Goal: Task Accomplishment & Management: Use online tool/utility

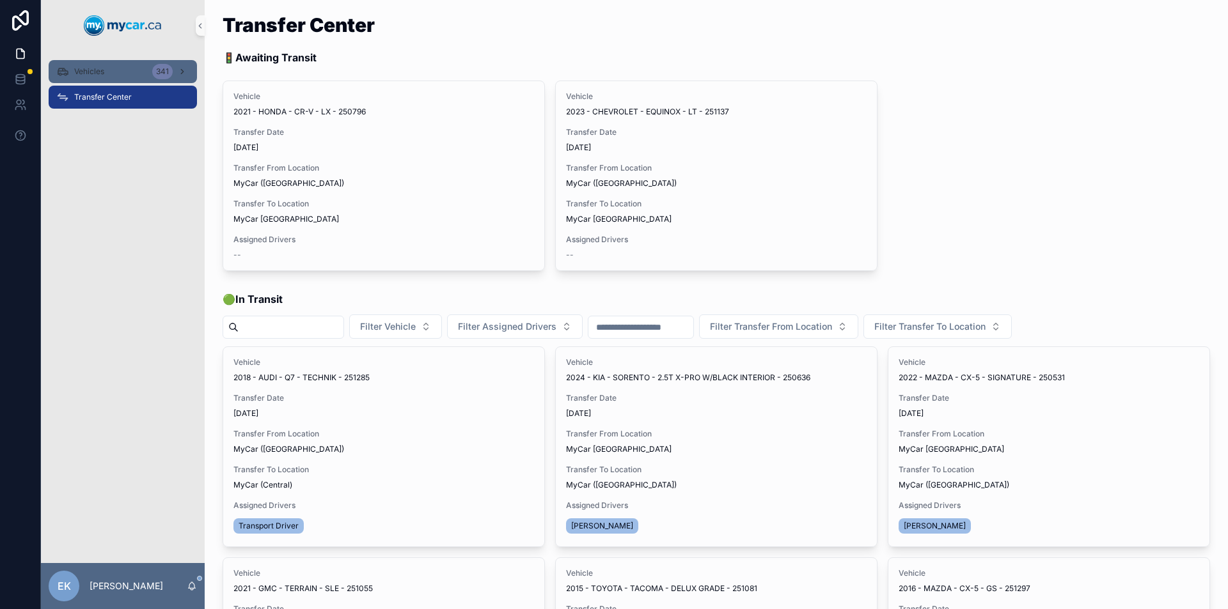
click at [145, 74] on div "Vehicles 341" at bounding box center [122, 71] width 133 height 20
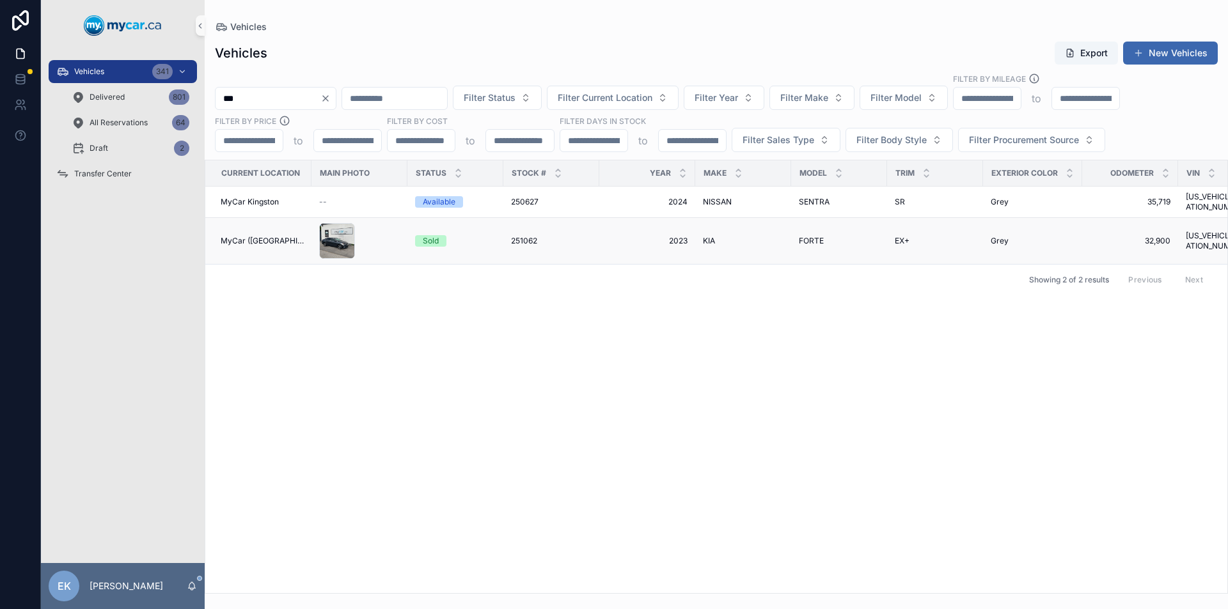
type input "***"
click at [519, 236] on span "251062" at bounding box center [524, 241] width 26 height 10
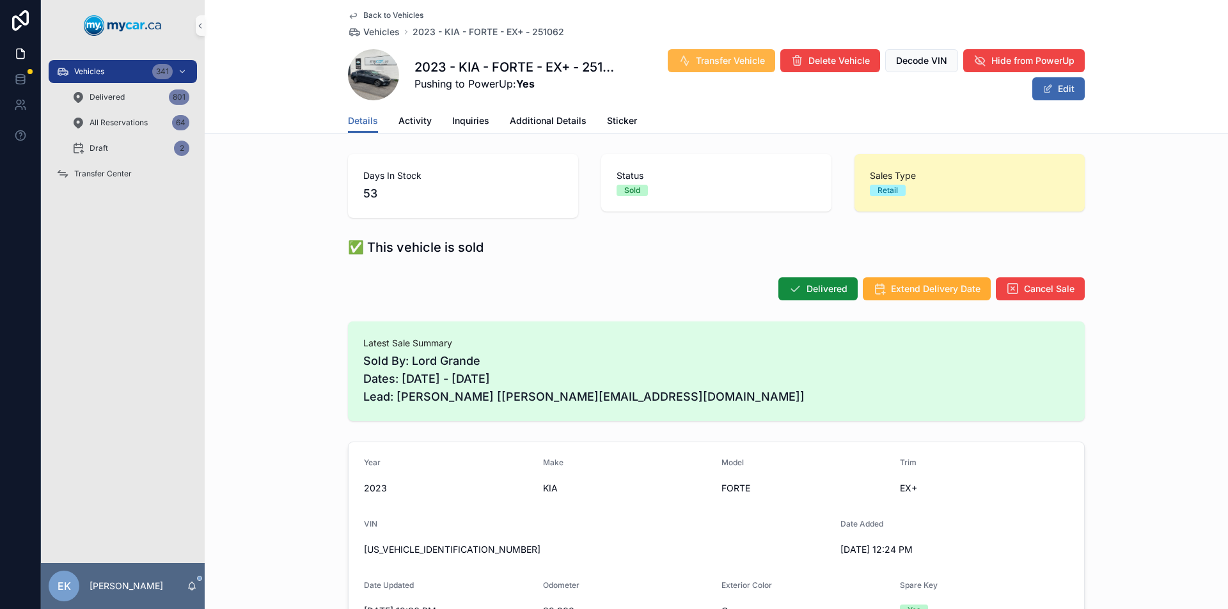
click at [714, 54] on span "Transfer Vehicle" at bounding box center [730, 60] width 69 height 13
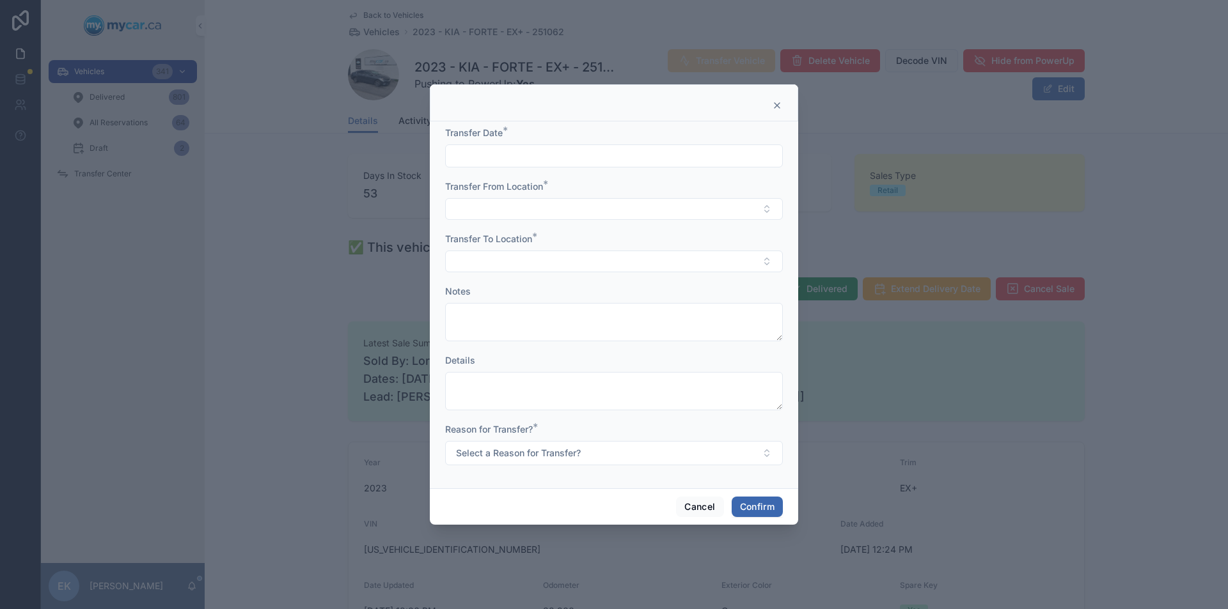
click at [519, 153] on input "text" at bounding box center [614, 156] width 336 height 18
click at [589, 374] on button "30" at bounding box center [590, 374] width 23 height 23
type input "*********"
click at [483, 207] on button "Select Button" at bounding box center [614, 209] width 338 height 22
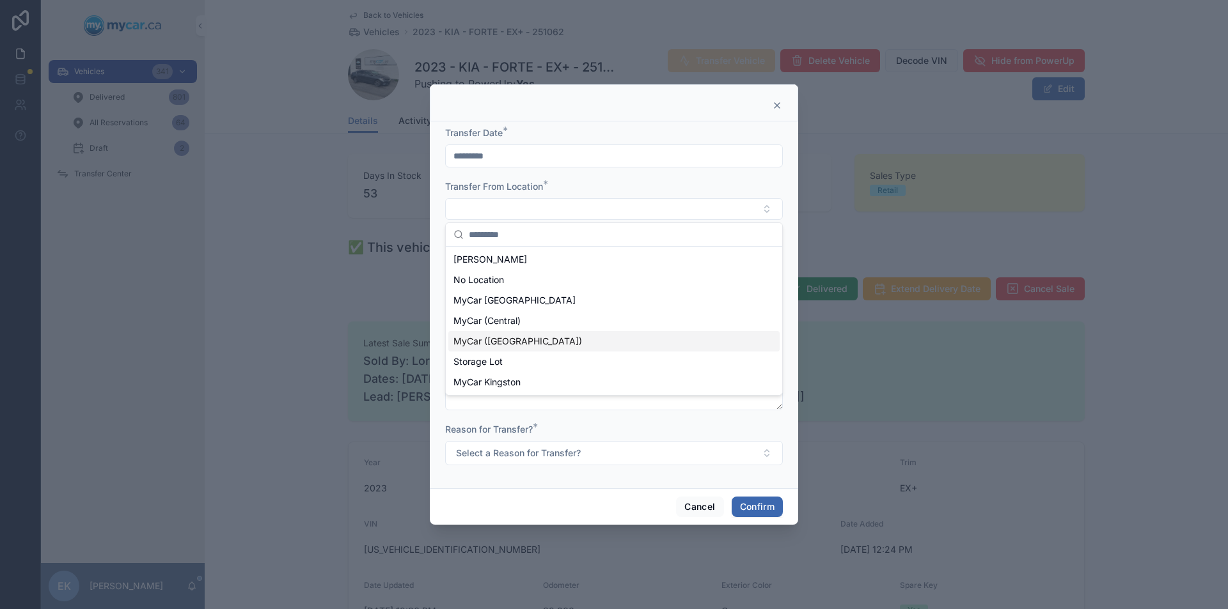
click at [505, 341] on span "MyCar ([GEOGRAPHIC_DATA])" at bounding box center [517, 341] width 129 height 13
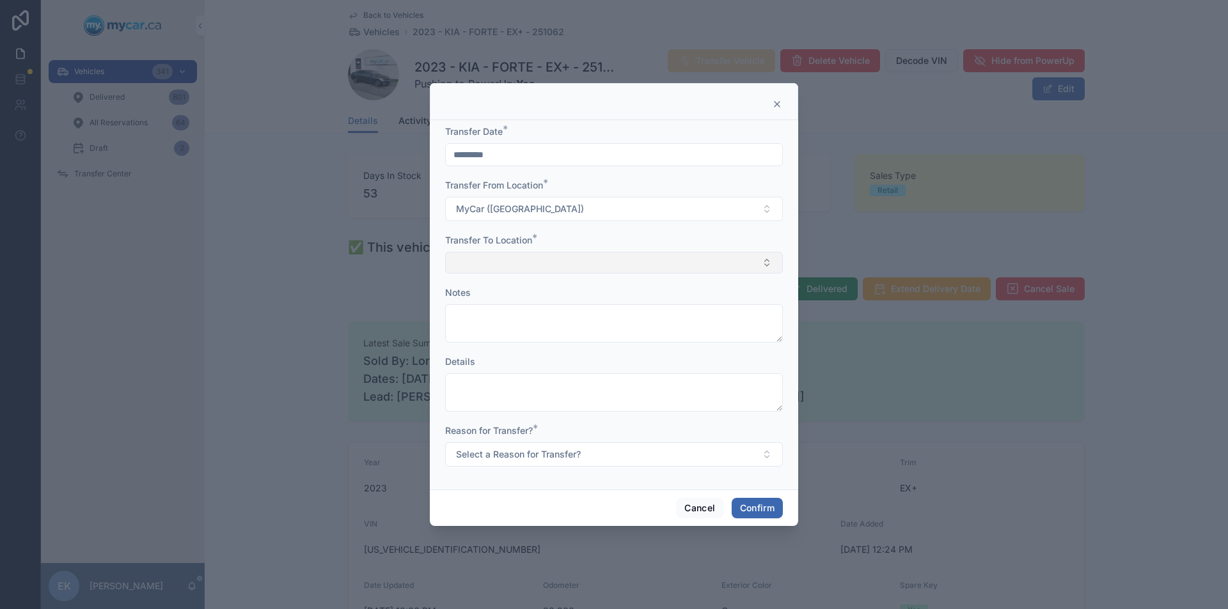
click at [498, 260] on button "Select Button" at bounding box center [614, 263] width 338 height 22
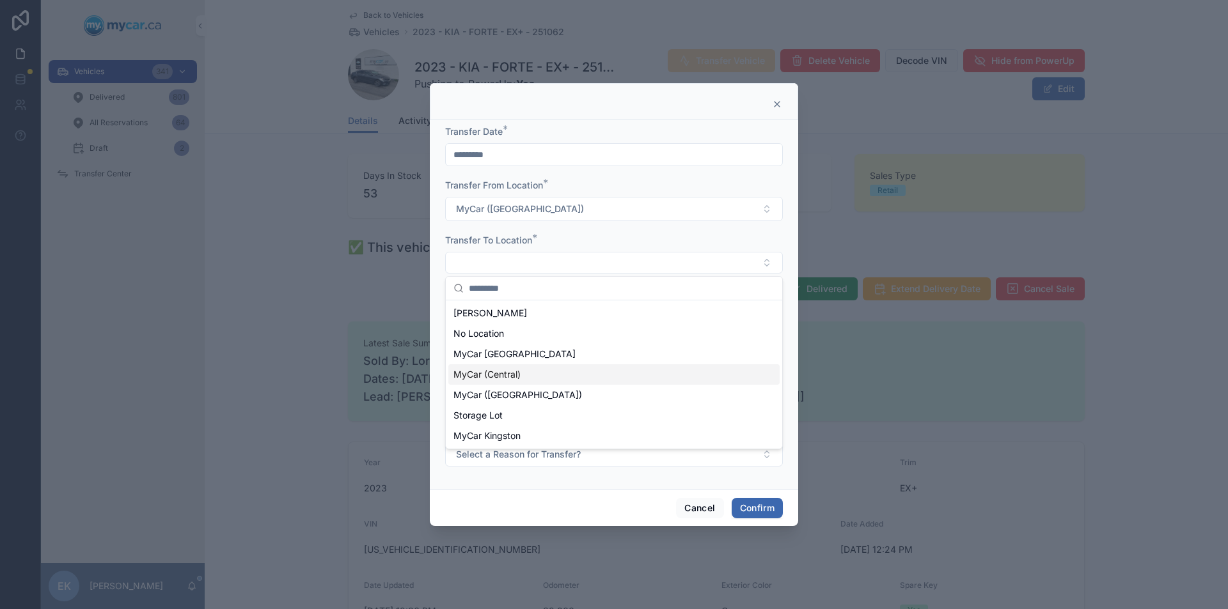
click at [501, 374] on span "MyCar (Central)" at bounding box center [486, 374] width 67 height 13
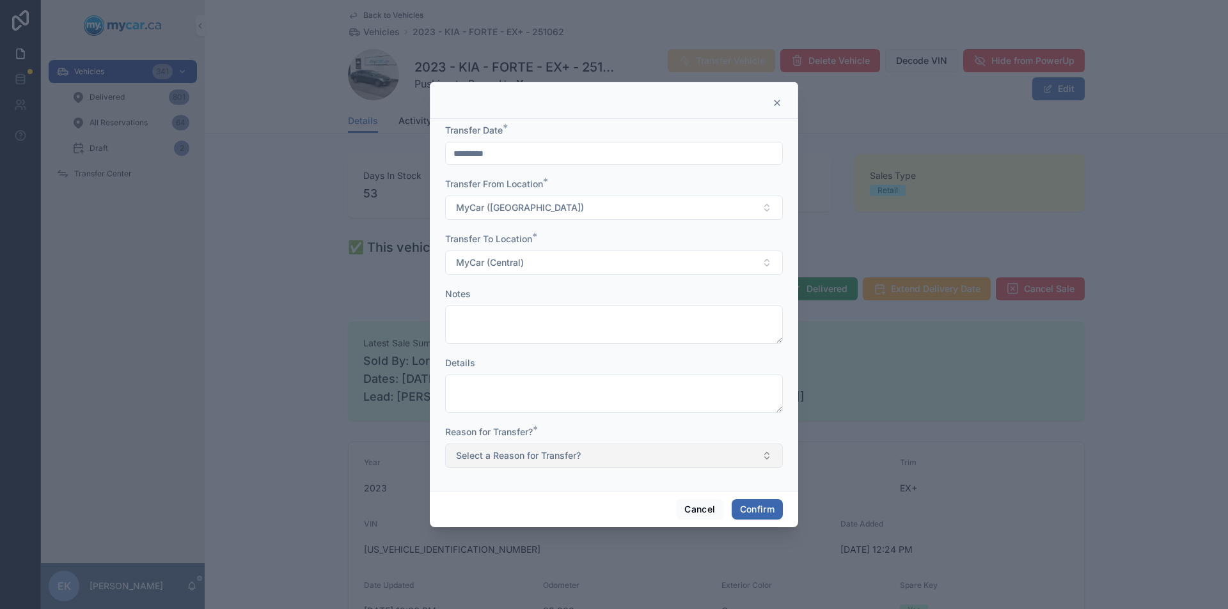
click at [541, 455] on span "Select a Reason for Transfer?" at bounding box center [518, 456] width 125 height 13
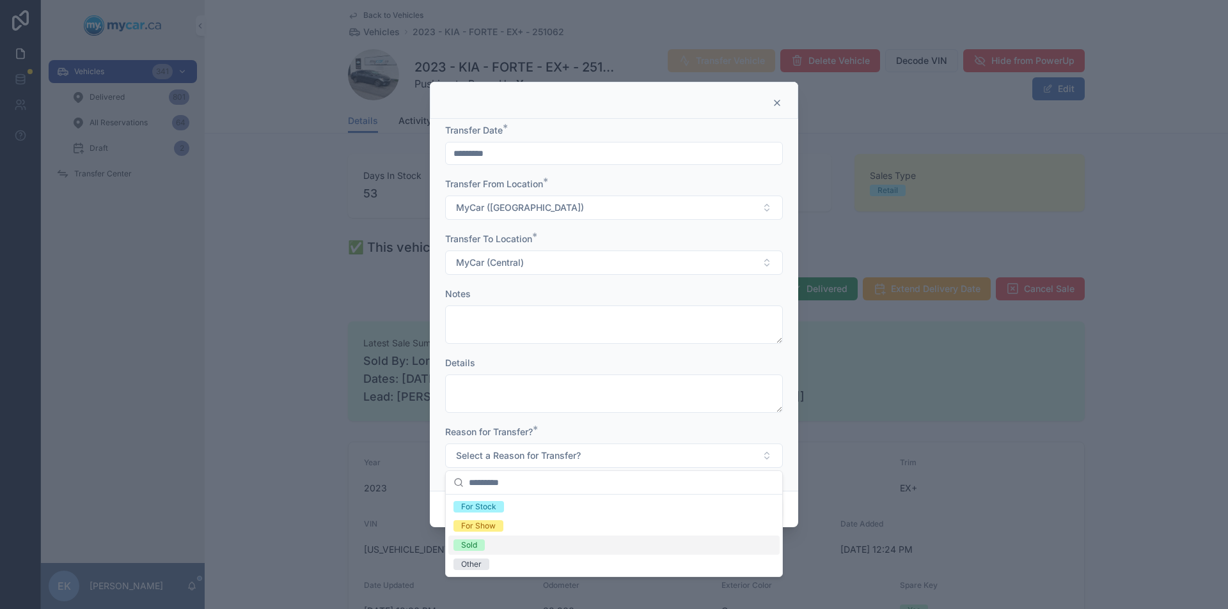
click at [478, 545] on span "Sold" at bounding box center [468, 546] width 31 height 12
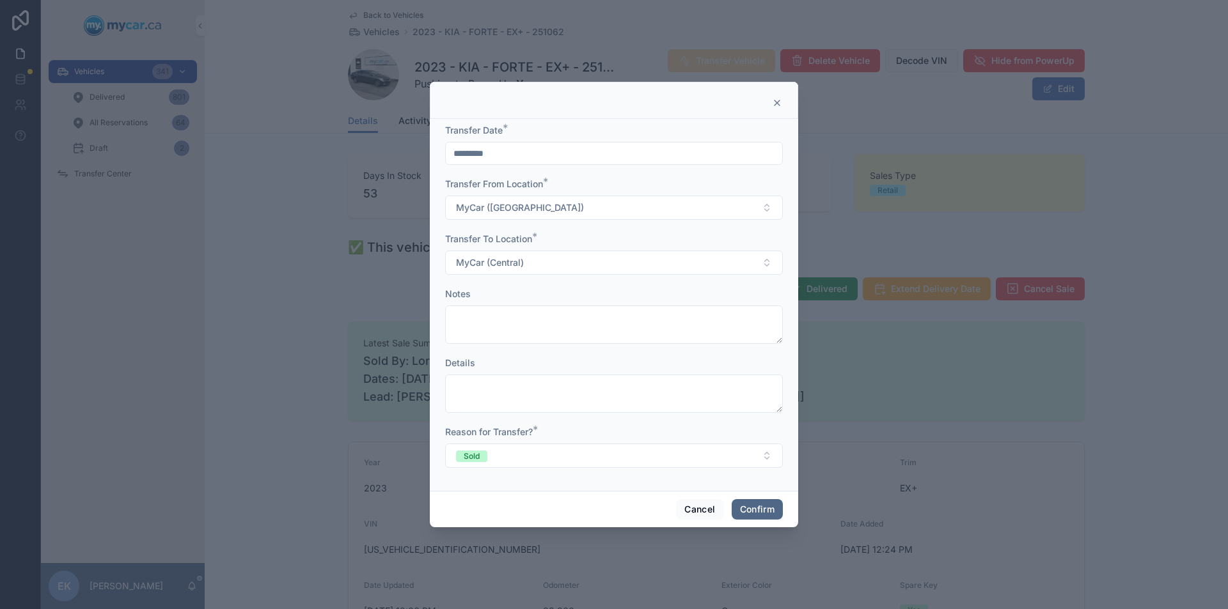
click at [741, 508] on button "Confirm" at bounding box center [757, 509] width 51 height 20
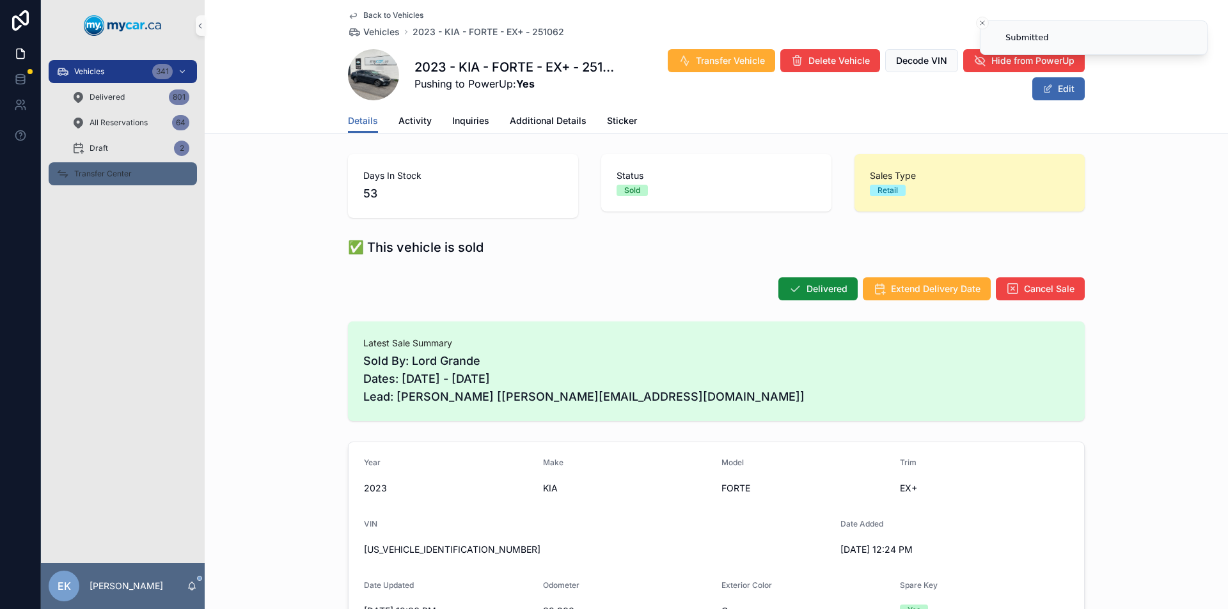
click at [91, 176] on span "Transfer Center" at bounding box center [103, 174] width 58 height 10
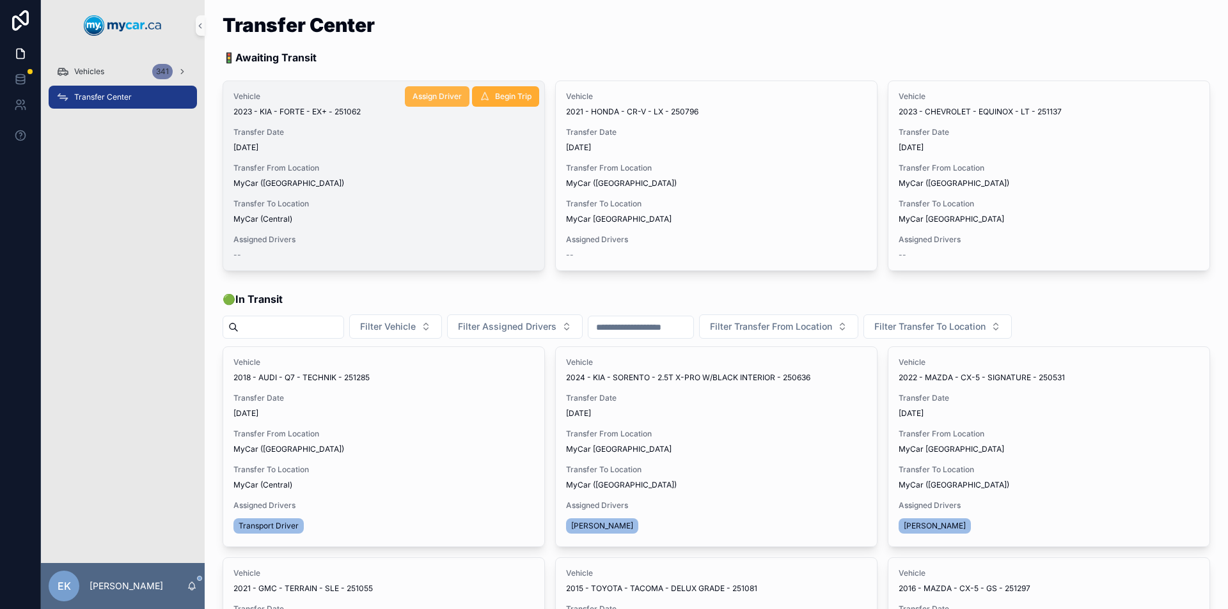
click at [432, 96] on span "Assign Driver" at bounding box center [436, 96] width 49 height 10
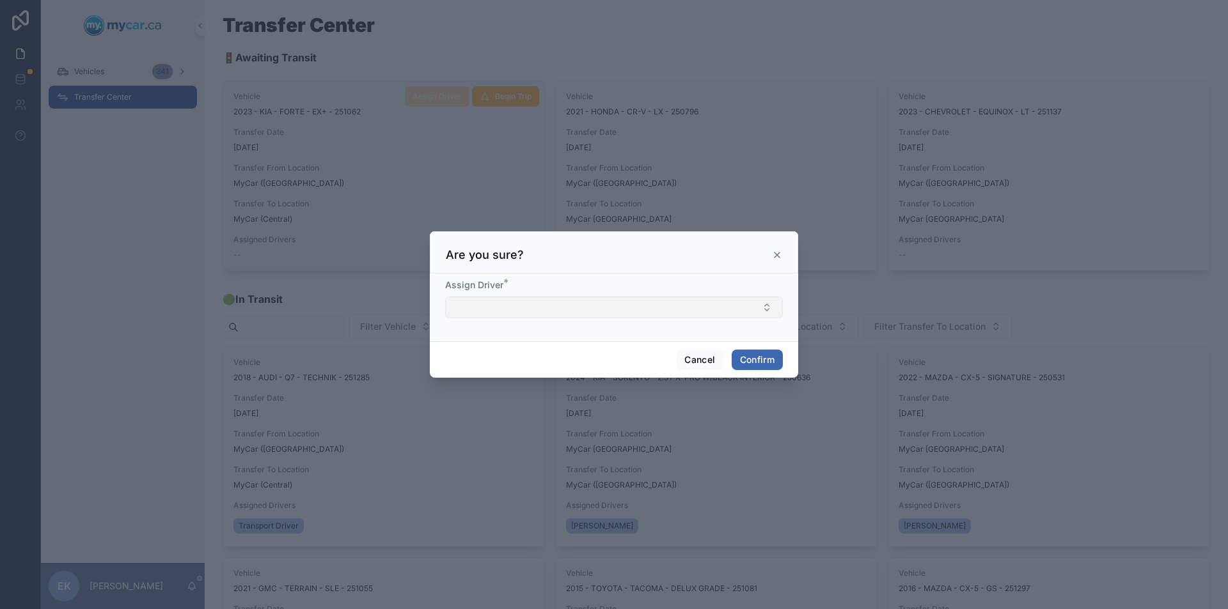
click at [578, 310] on button "Select Button" at bounding box center [614, 308] width 338 height 22
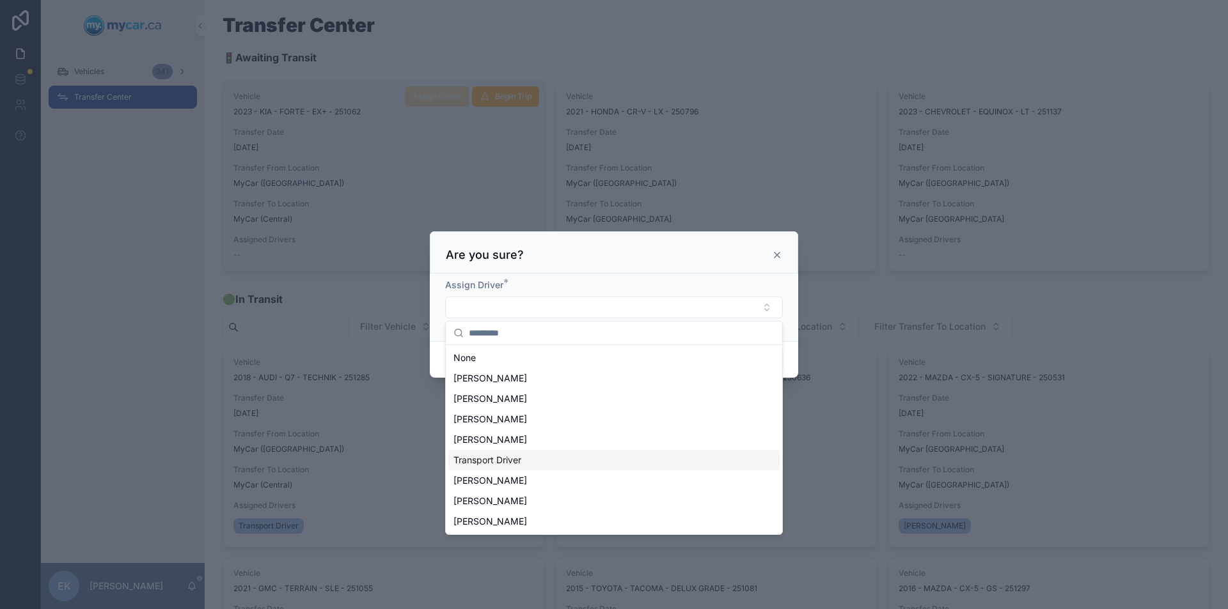
click at [488, 462] on span "Transport Driver" at bounding box center [487, 460] width 68 height 13
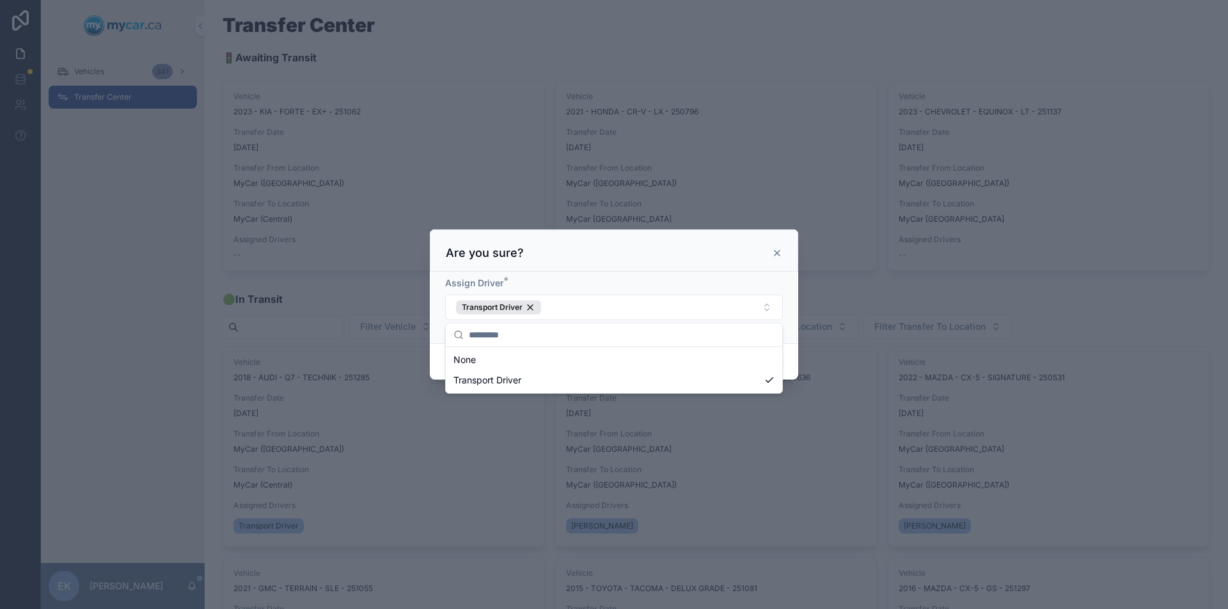
click at [789, 278] on div "Assign Driver * Transport Driver" at bounding box center [614, 308] width 368 height 72
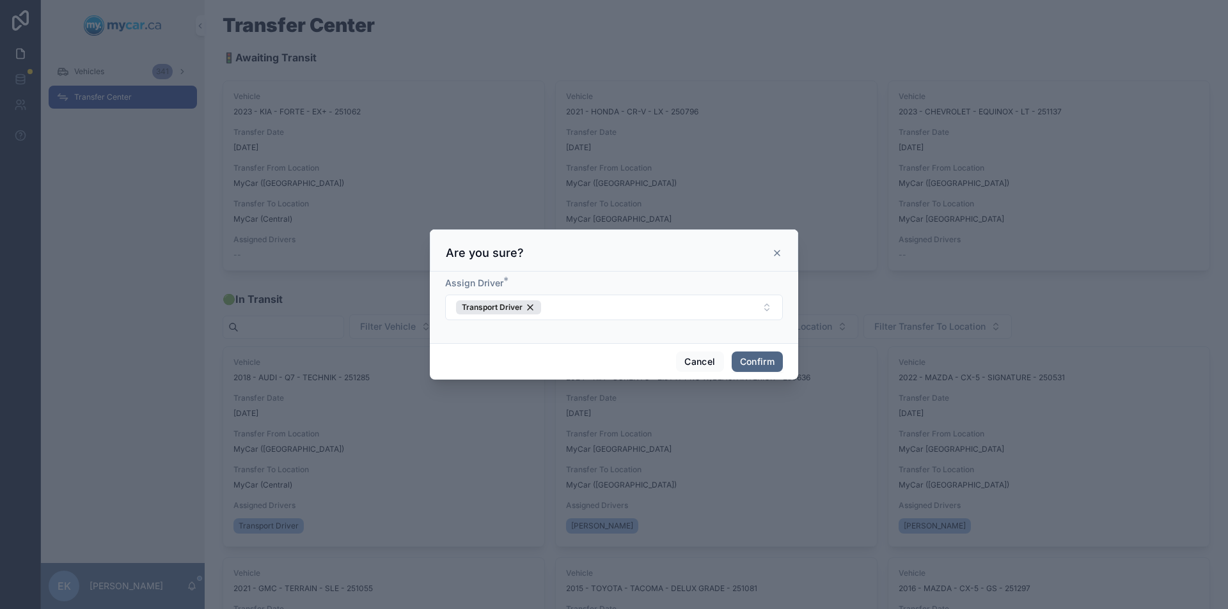
click at [754, 362] on button "Confirm" at bounding box center [757, 362] width 51 height 20
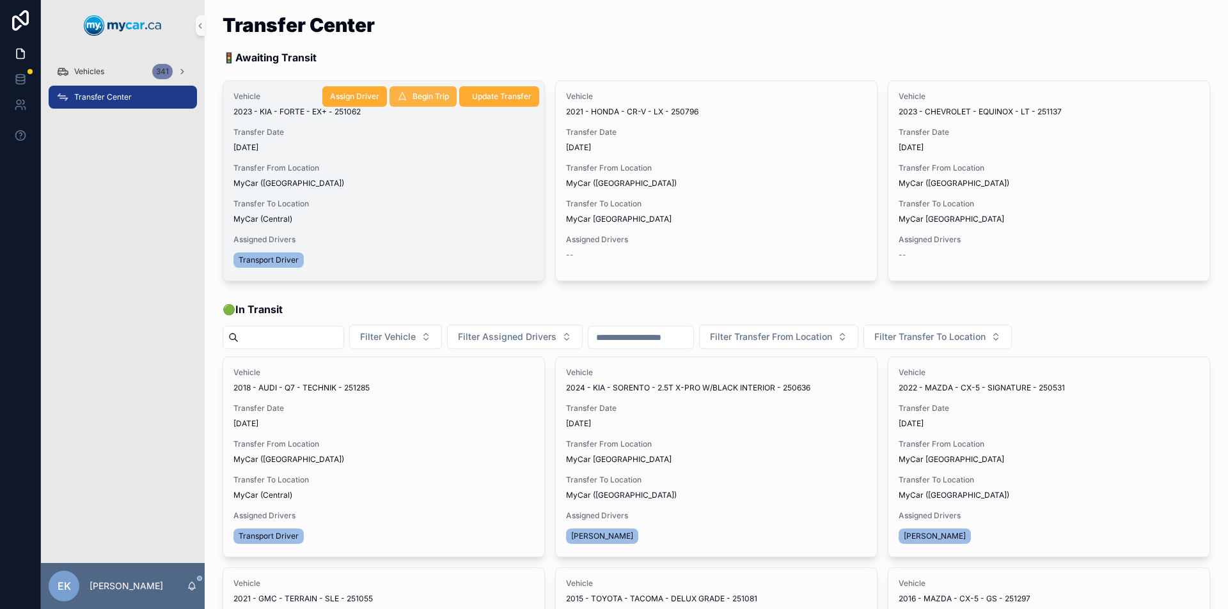
click at [426, 98] on span "Begin Trip" at bounding box center [430, 96] width 36 height 10
